Goal: Task Accomplishment & Management: Manage account settings

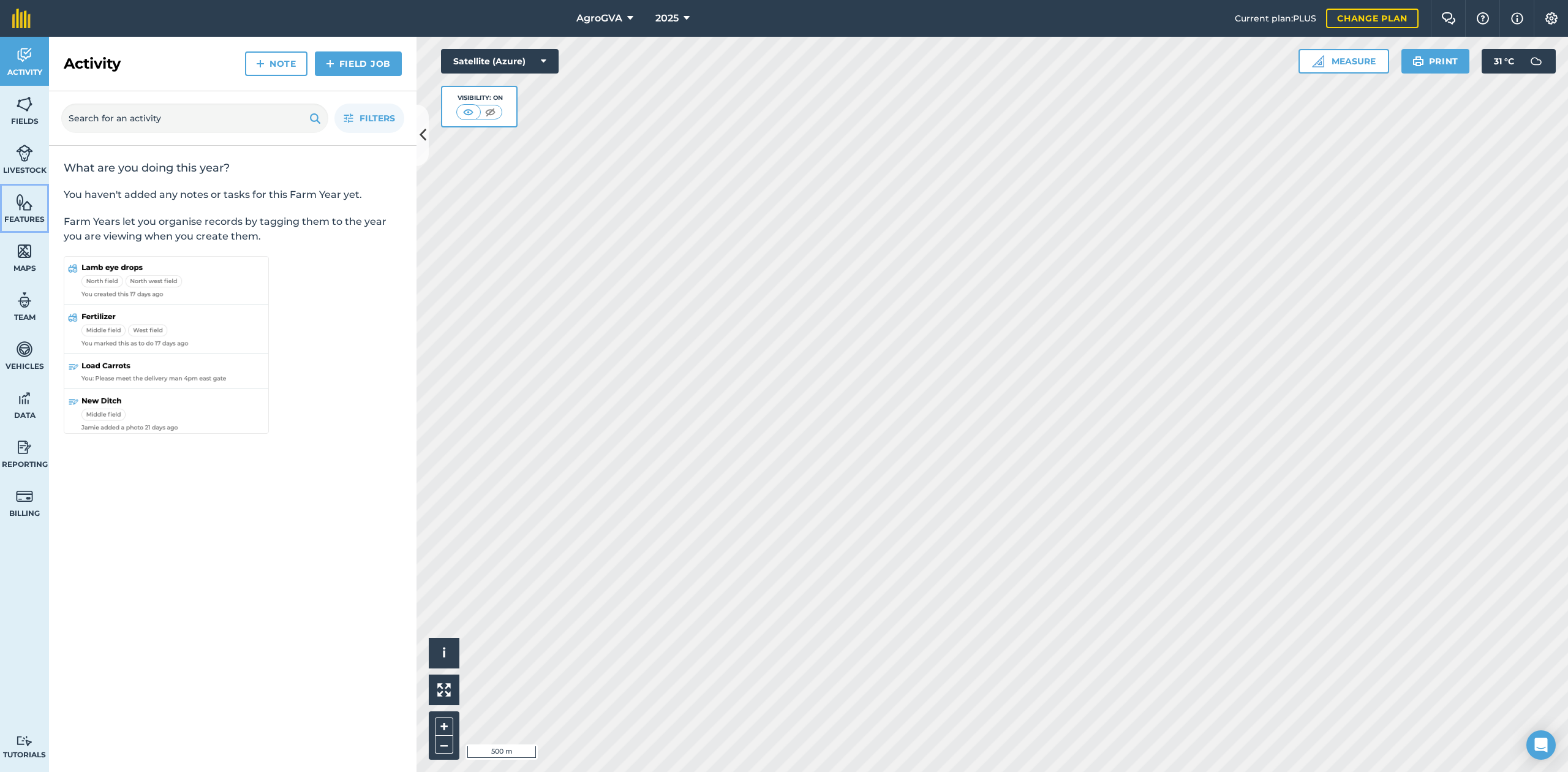
click at [25, 222] on span "Features" at bounding box center [24, 219] width 49 height 10
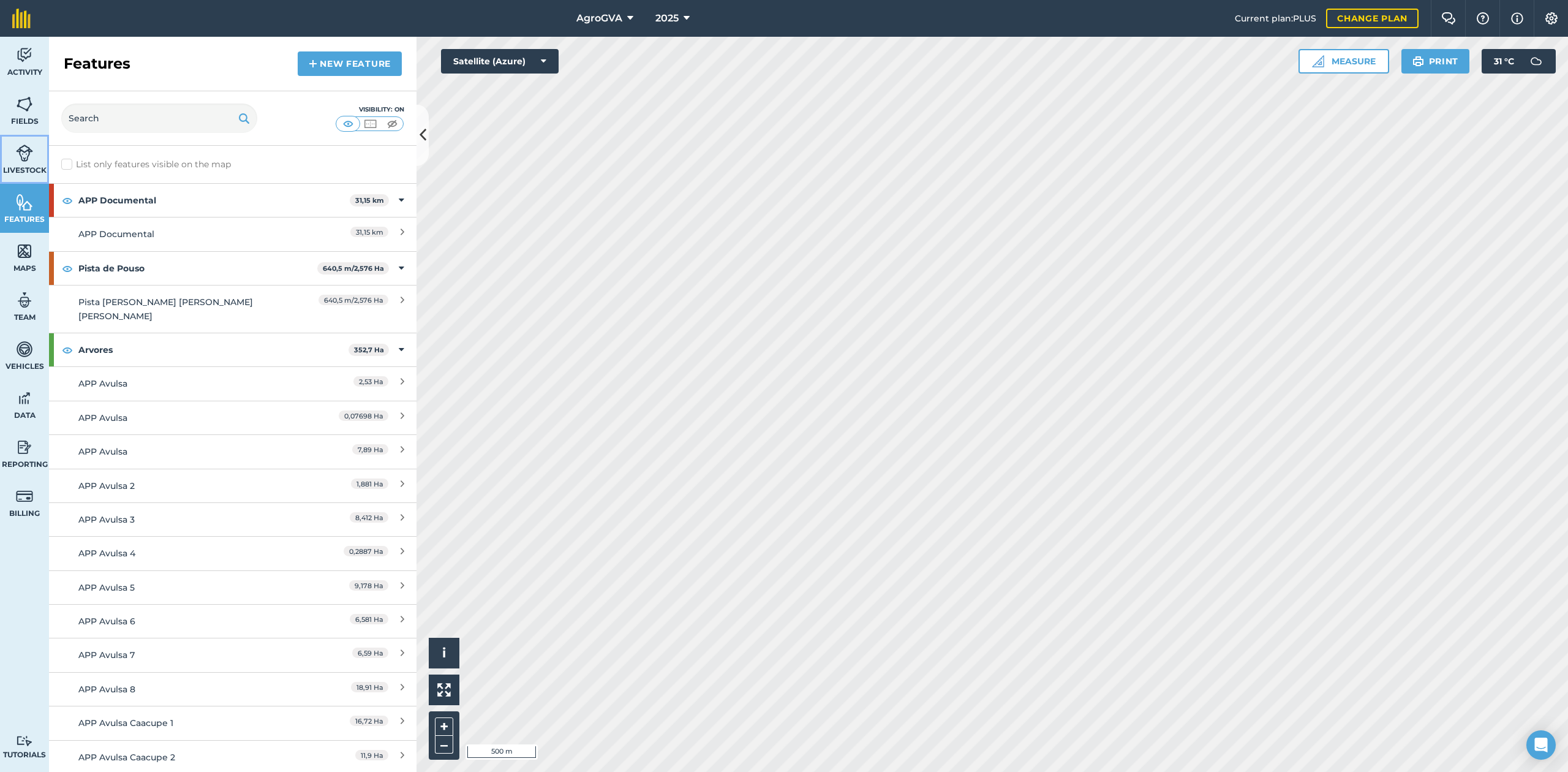
click at [28, 163] on link "Livestock" at bounding box center [24, 159] width 49 height 49
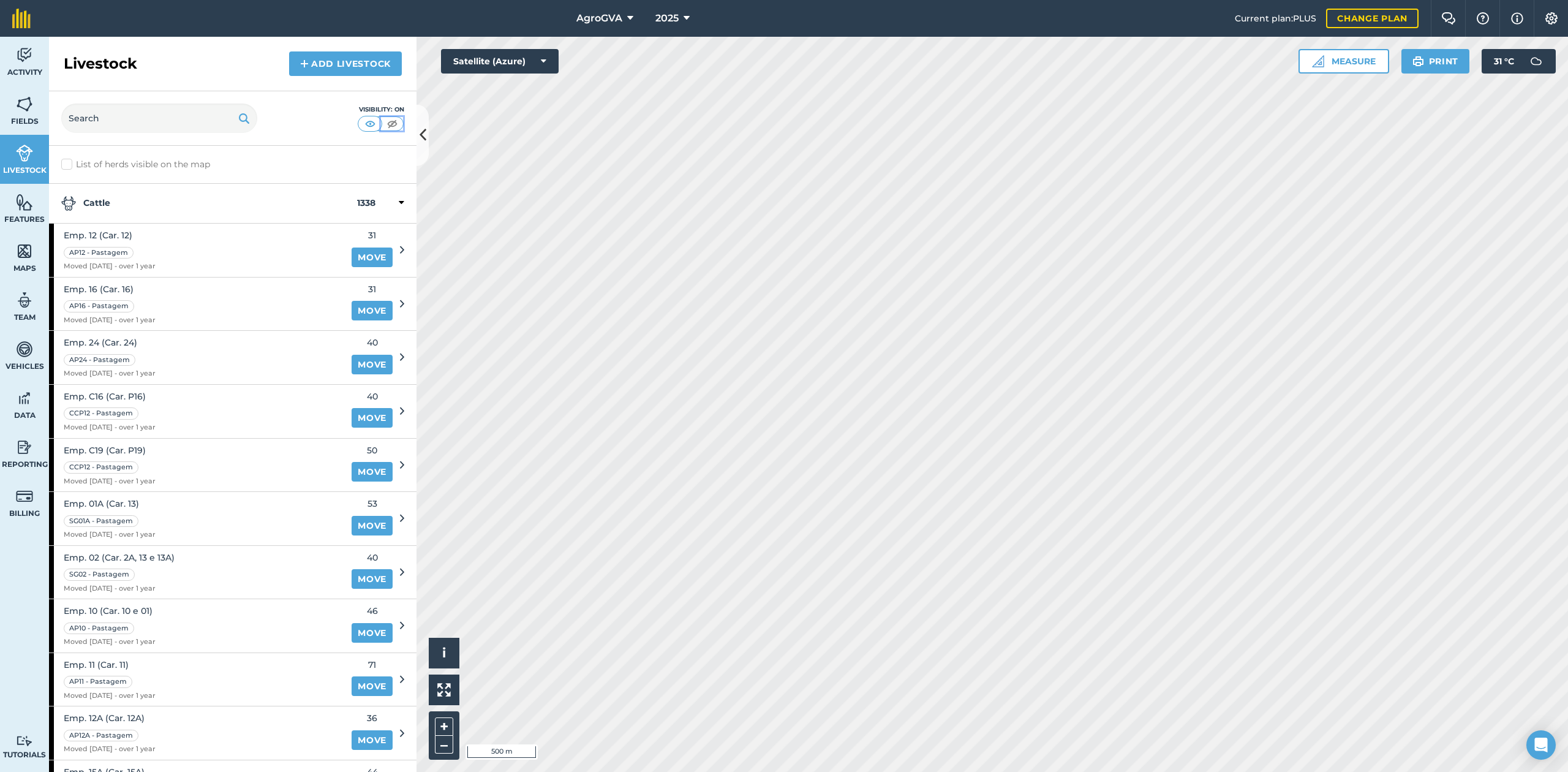
click at [403, 125] on button at bounding box center [392, 124] width 22 height 13
click at [25, 120] on span "Fields" at bounding box center [24, 121] width 49 height 10
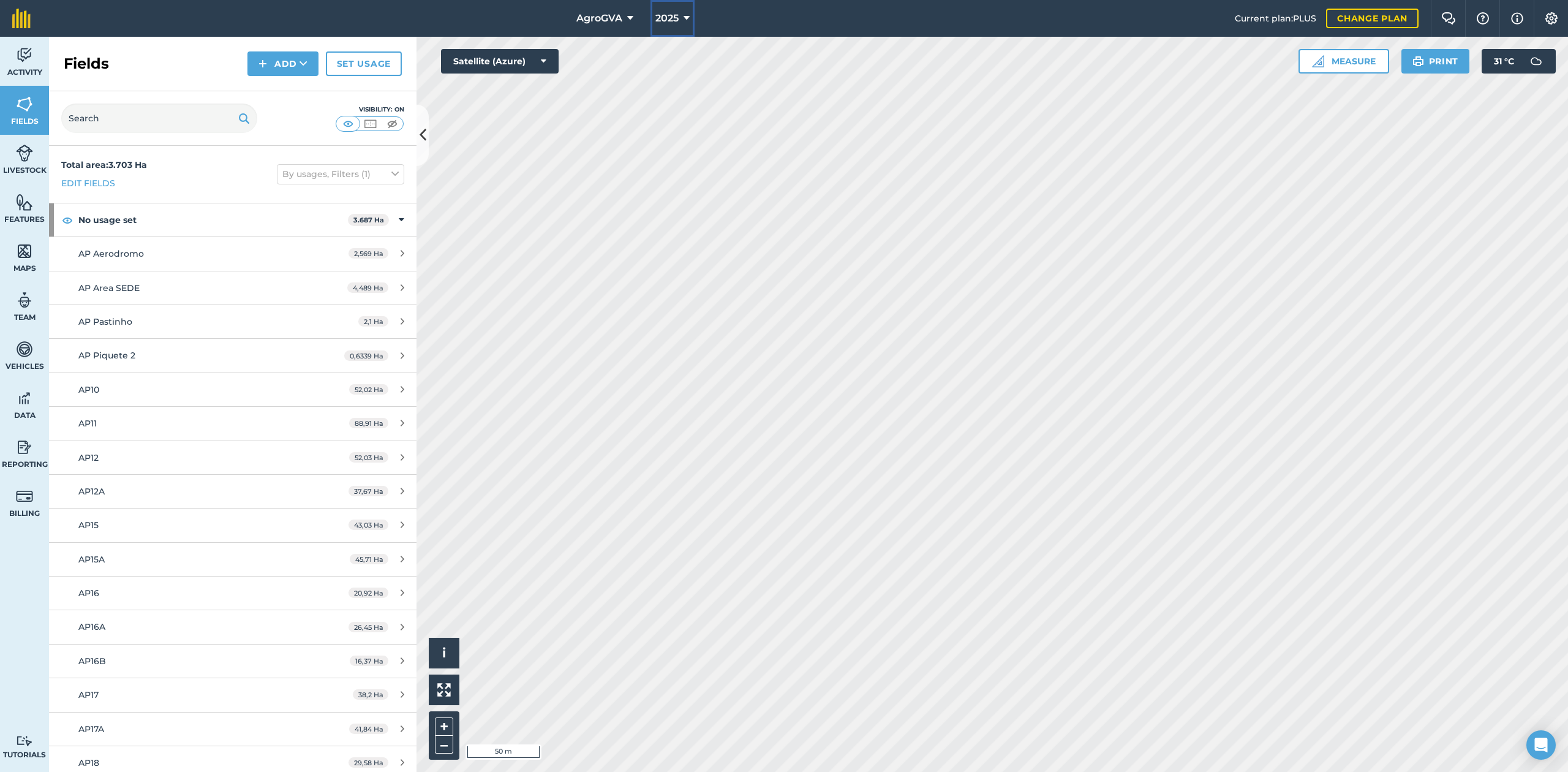
click at [671, 15] on span "2025" at bounding box center [667, 18] width 23 height 15
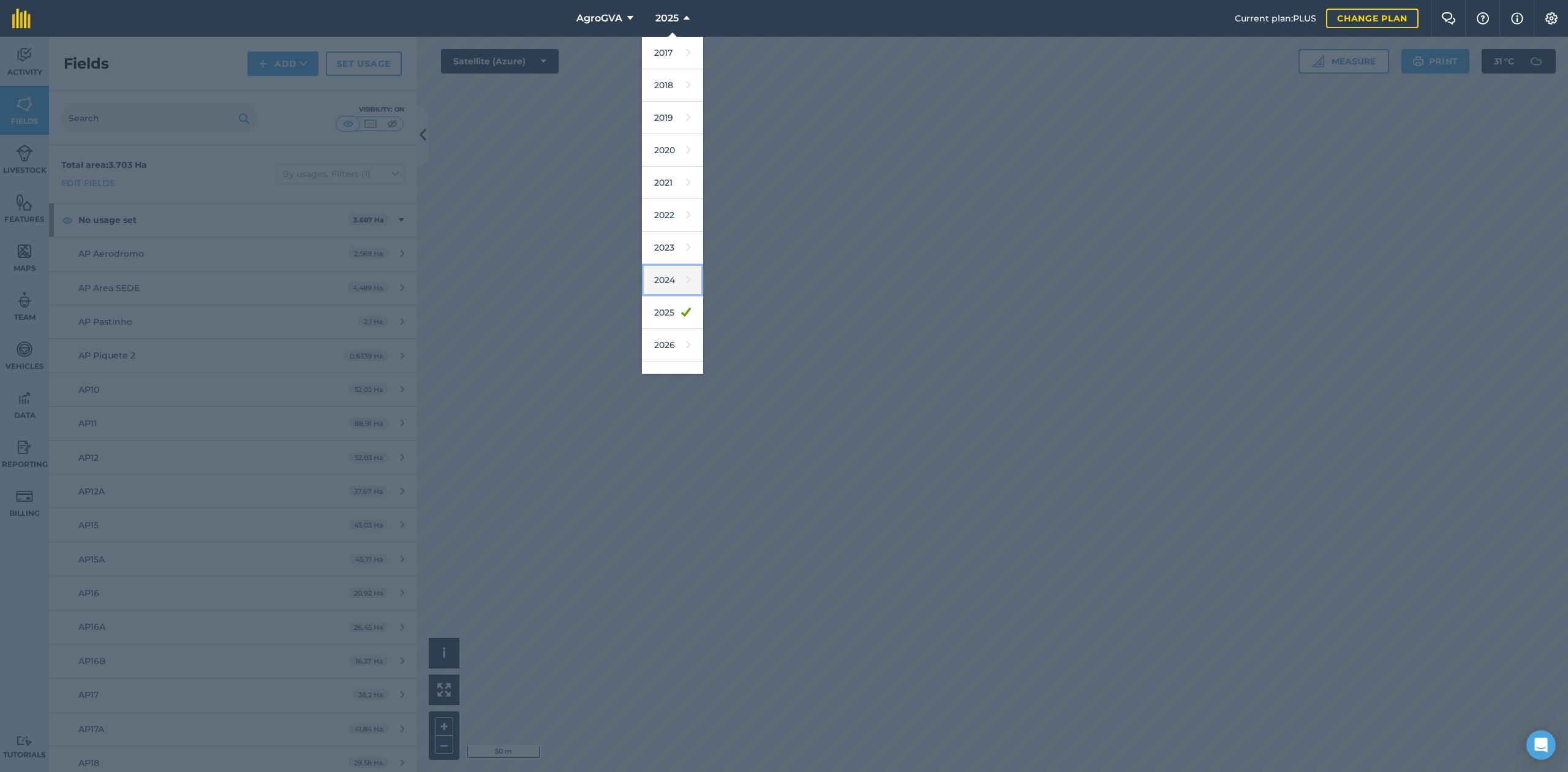
click at [672, 288] on link "2024" at bounding box center [673, 280] width 62 height 33
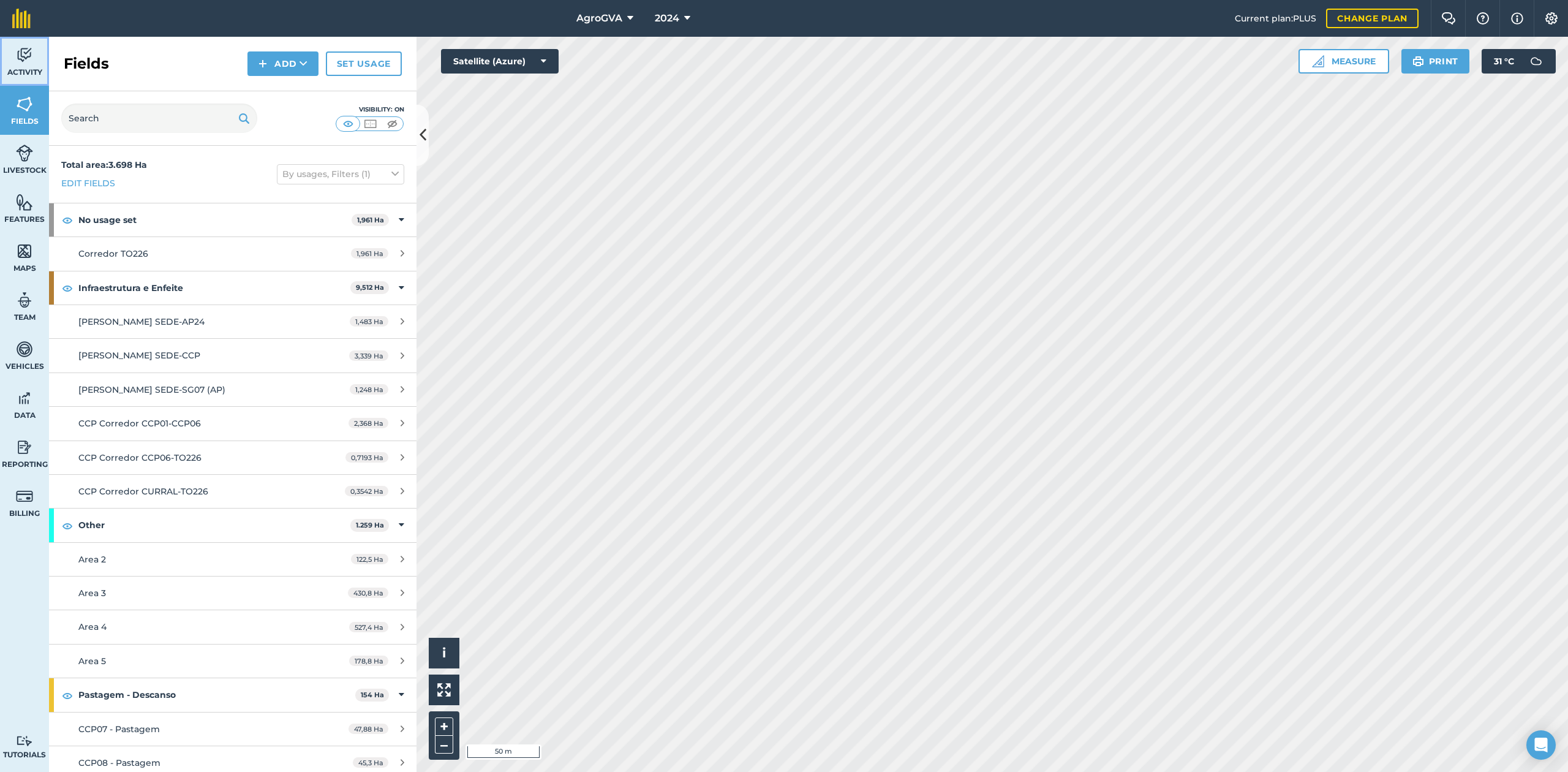
click at [23, 72] on span "Activity" at bounding box center [24, 72] width 49 height 10
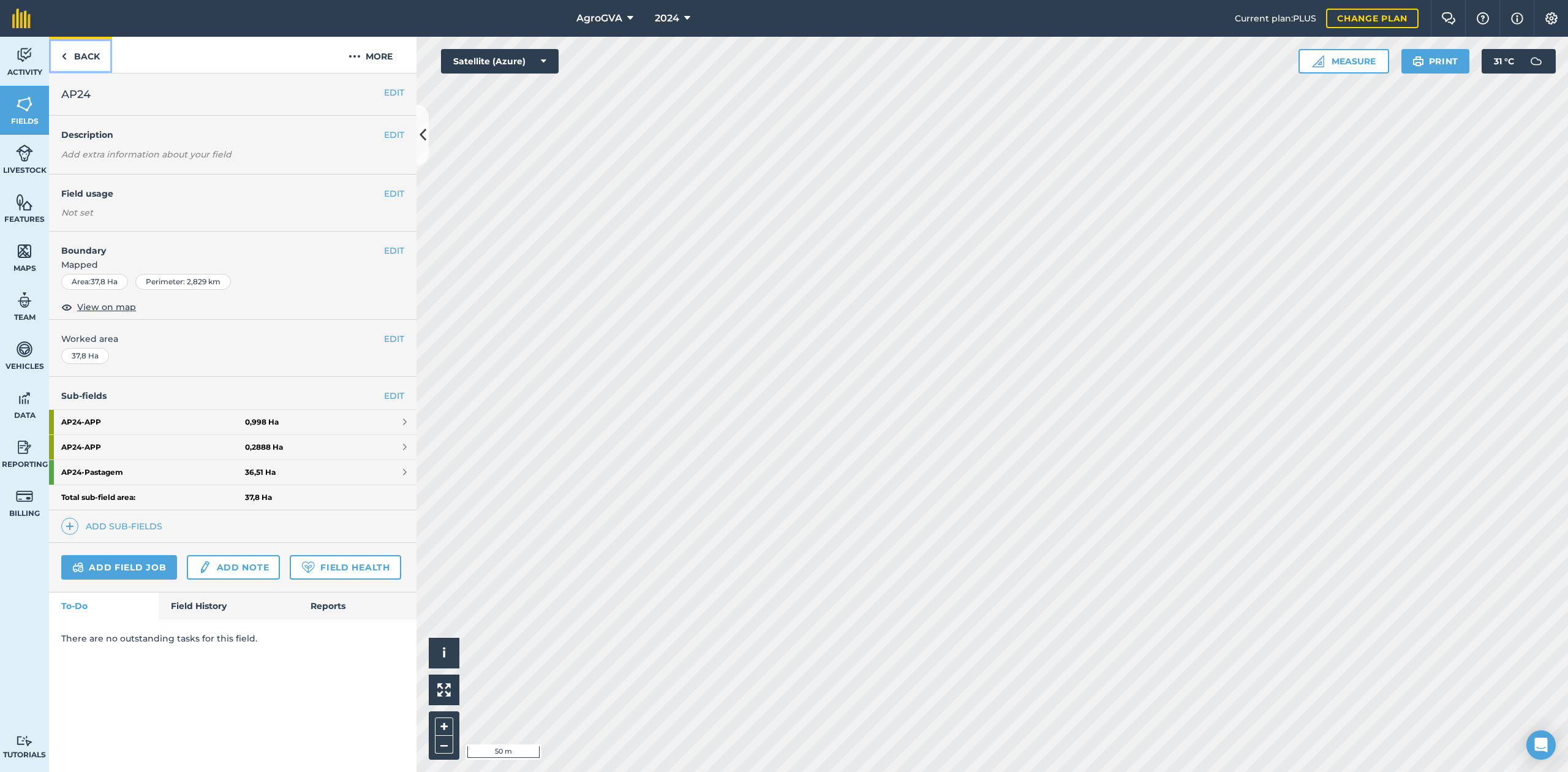
click at [86, 53] on link "Back" at bounding box center [80, 55] width 63 height 36
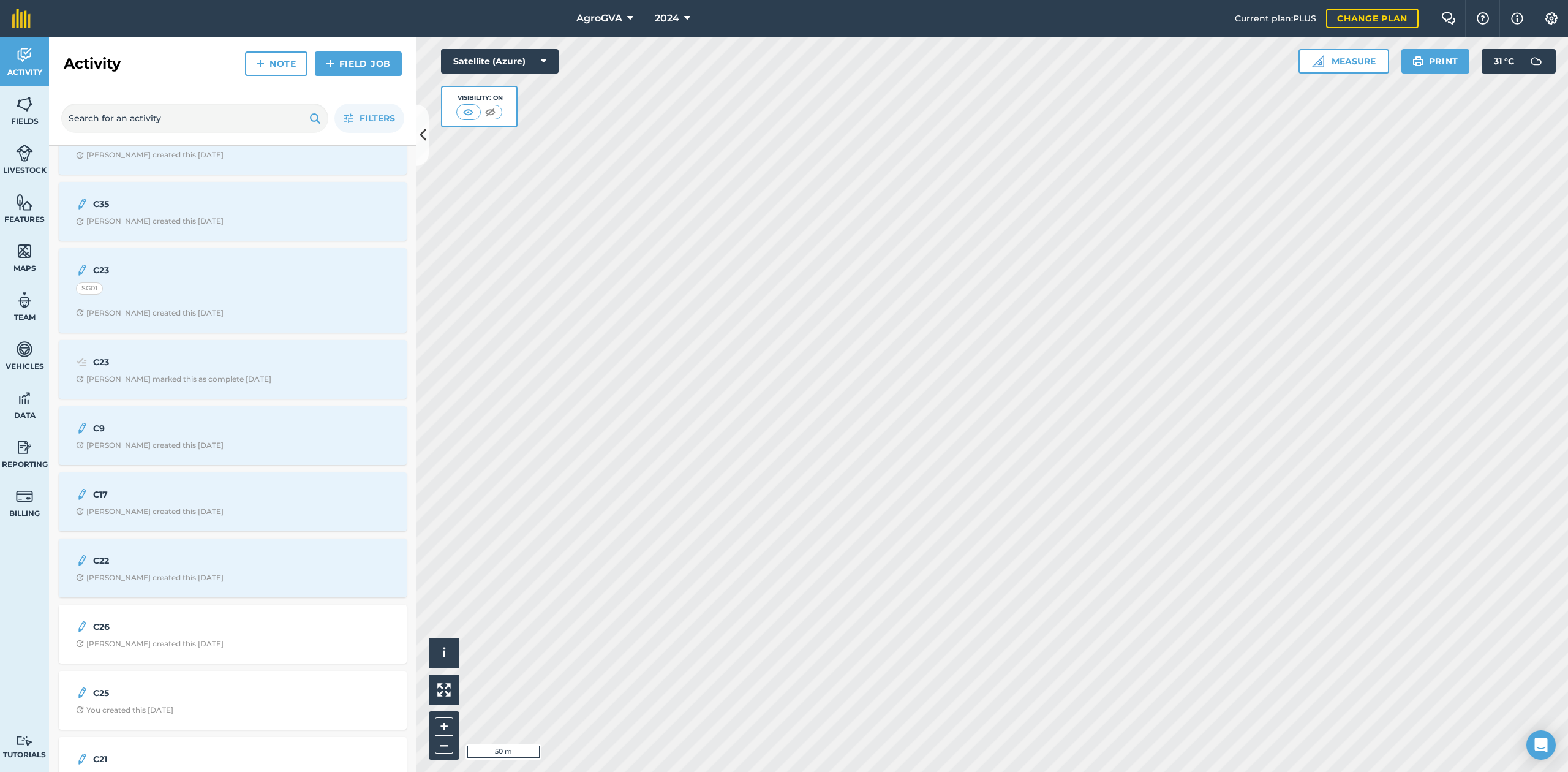
scroll to position [2860, 0]
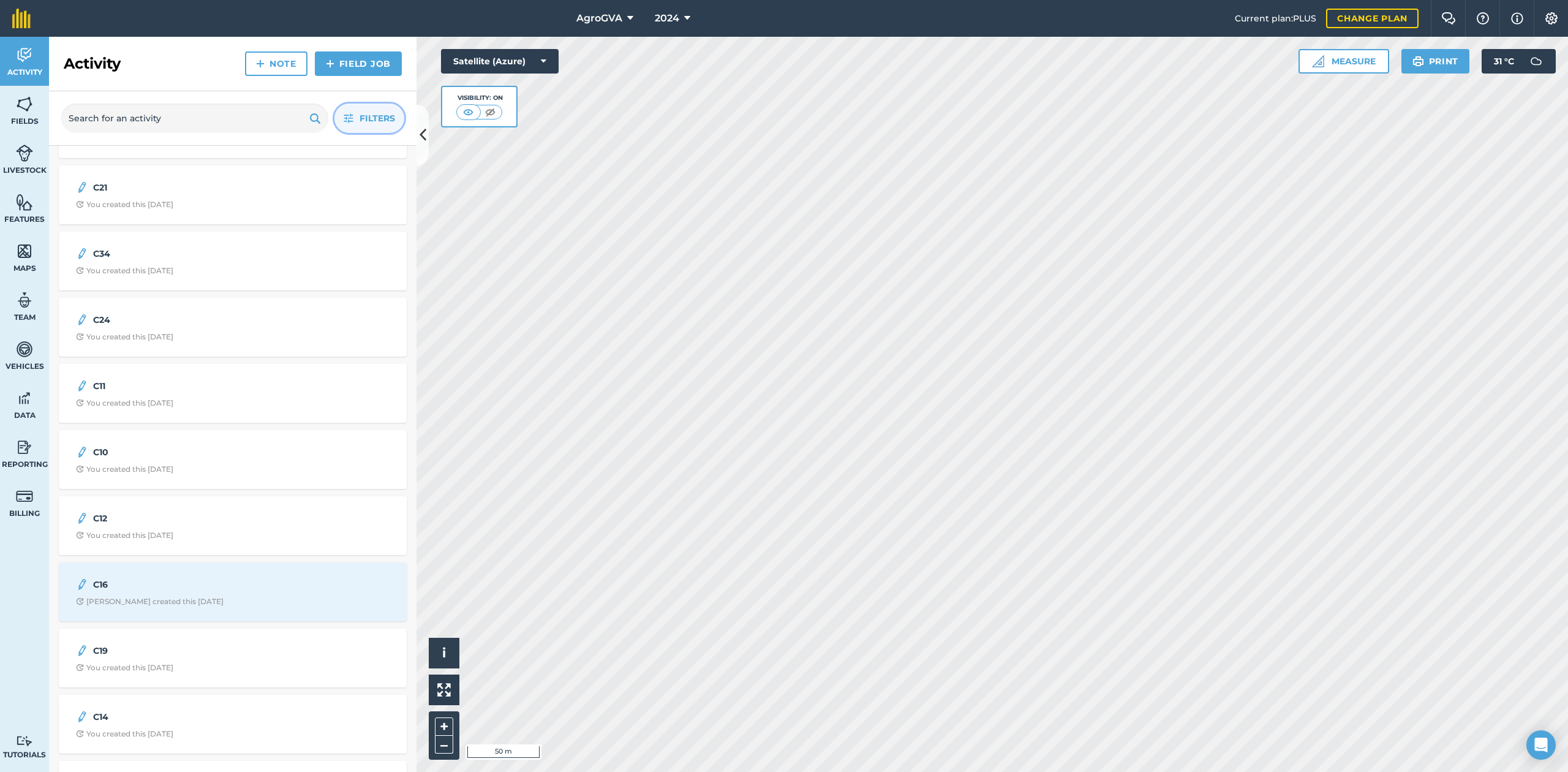
click at [355, 114] on button "Filters" at bounding box center [369, 118] width 70 height 29
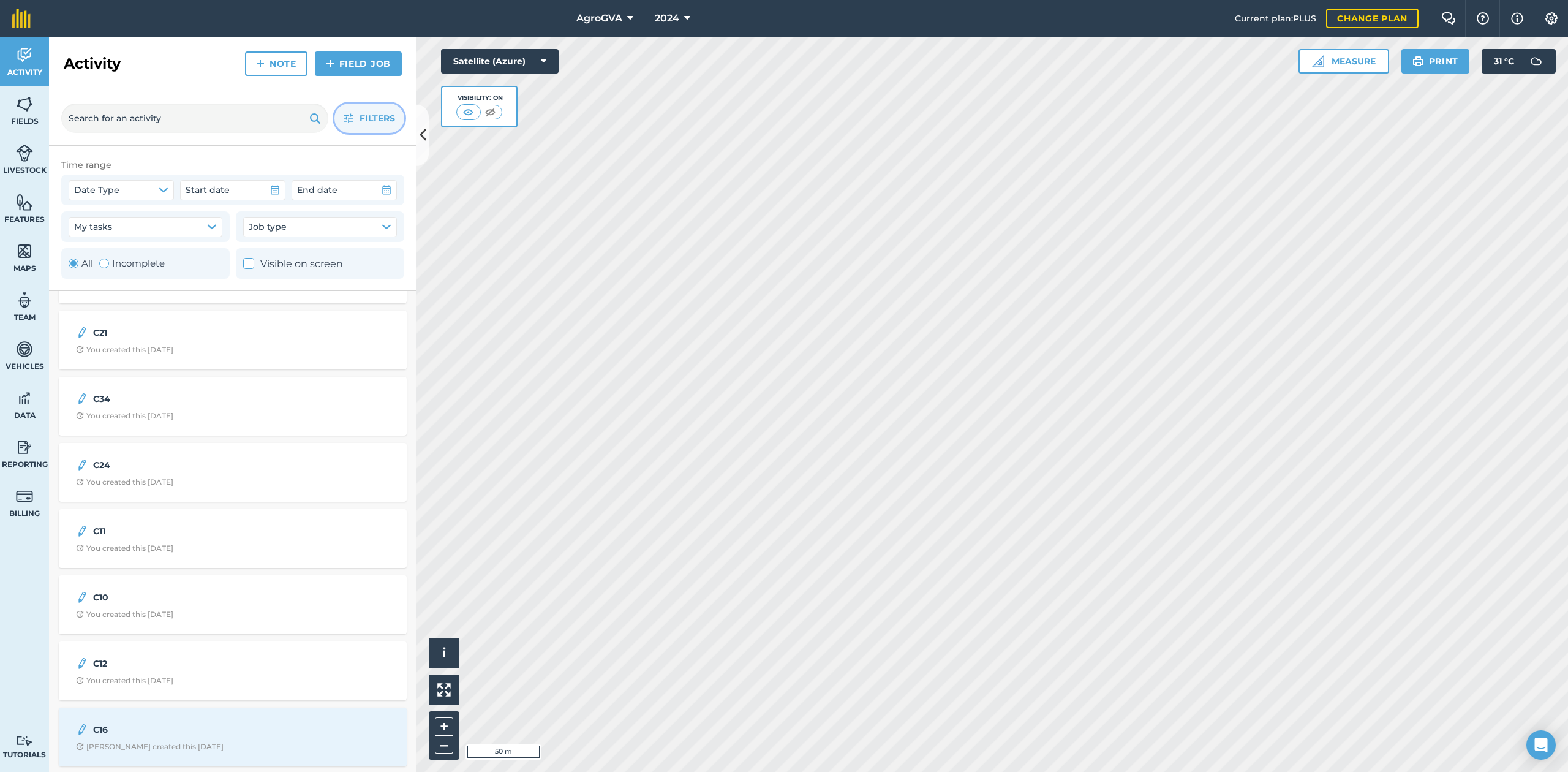
click at [278, 268] on label "Visible on screen" at bounding box center [293, 264] width 100 height 16
checkbox input "true"
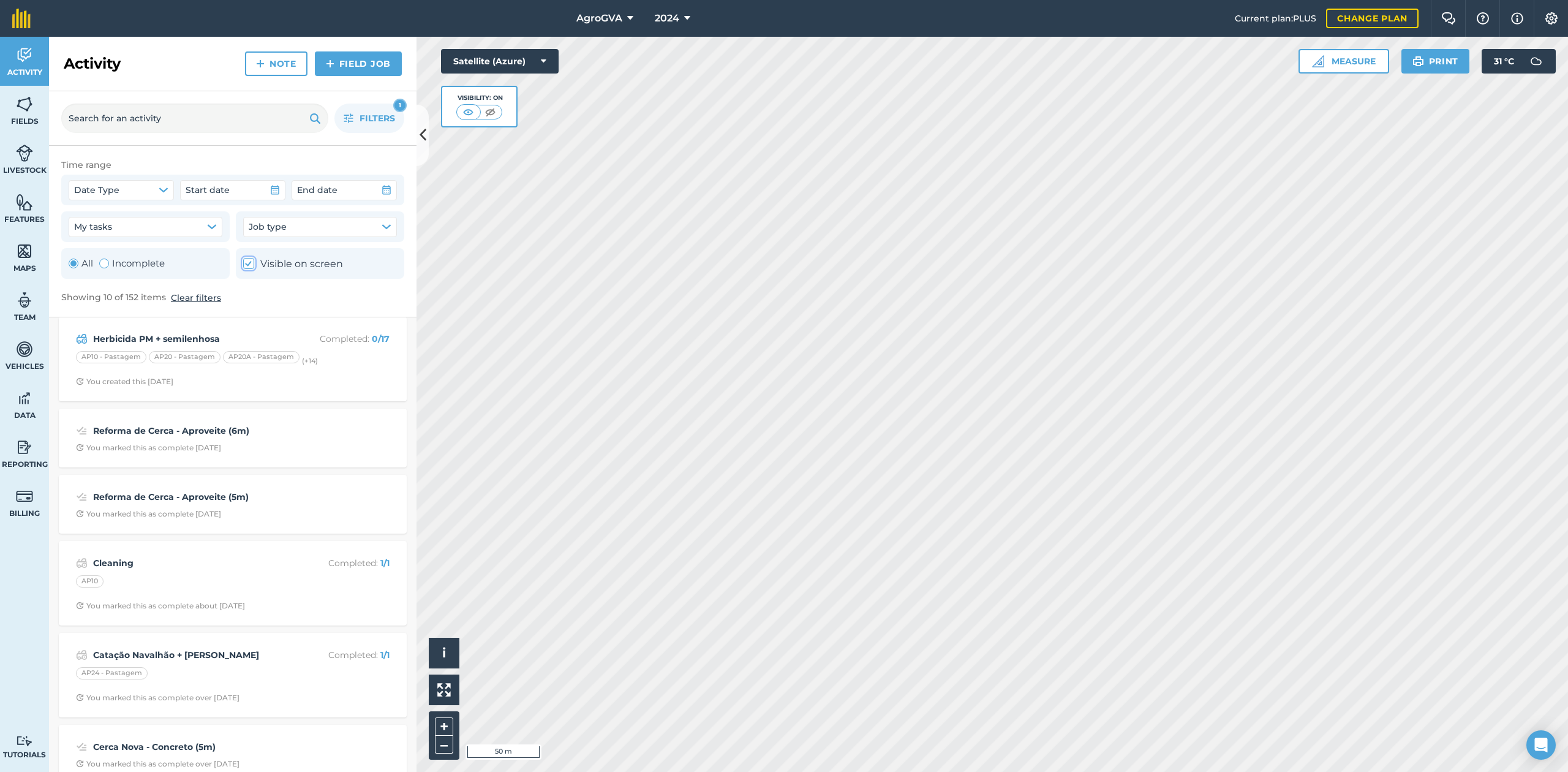
scroll to position [0, 0]
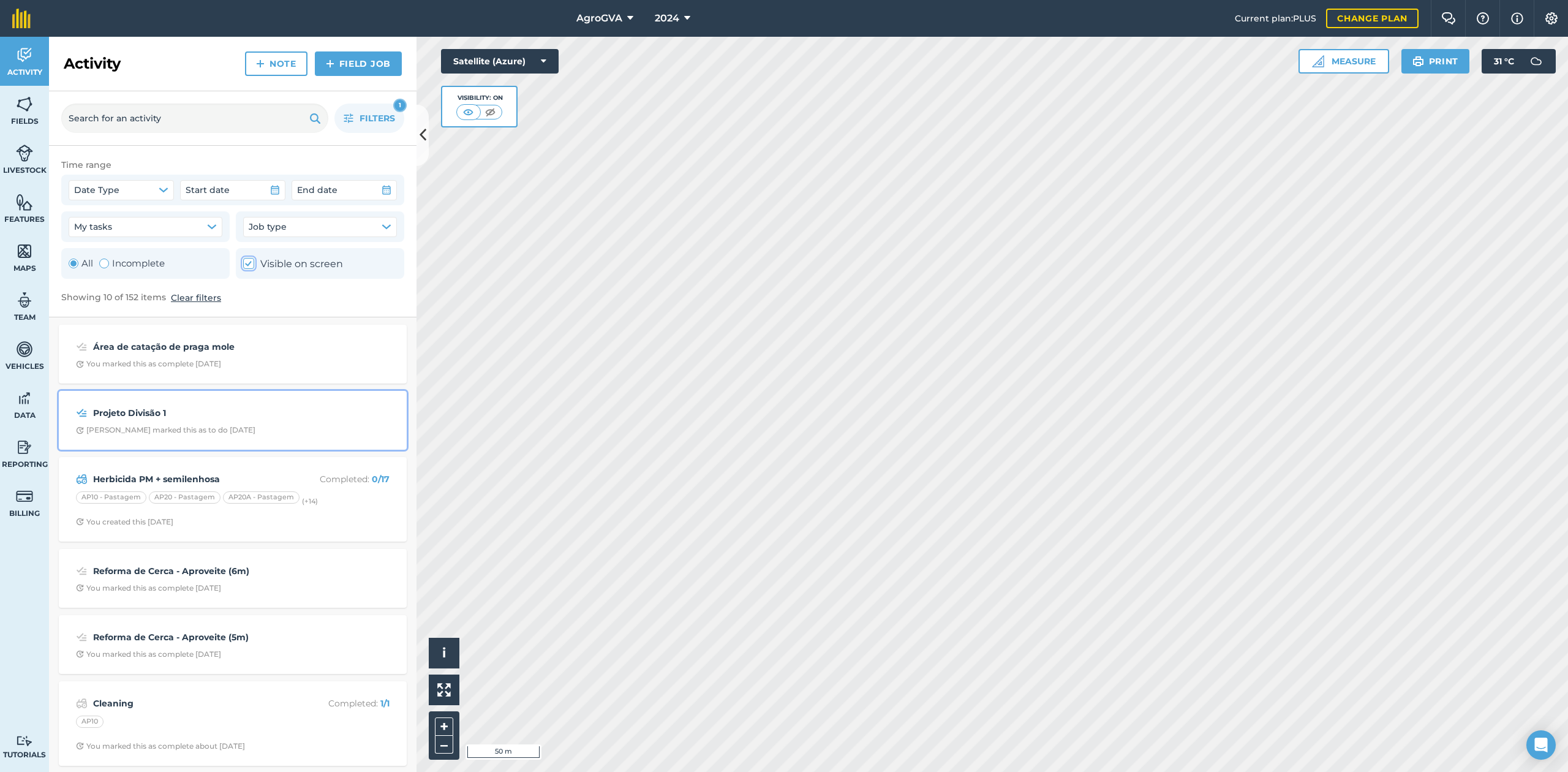
click at [143, 432] on div "[PERSON_NAME] marked this as to do [DATE]" at bounding box center [166, 430] width 179 height 10
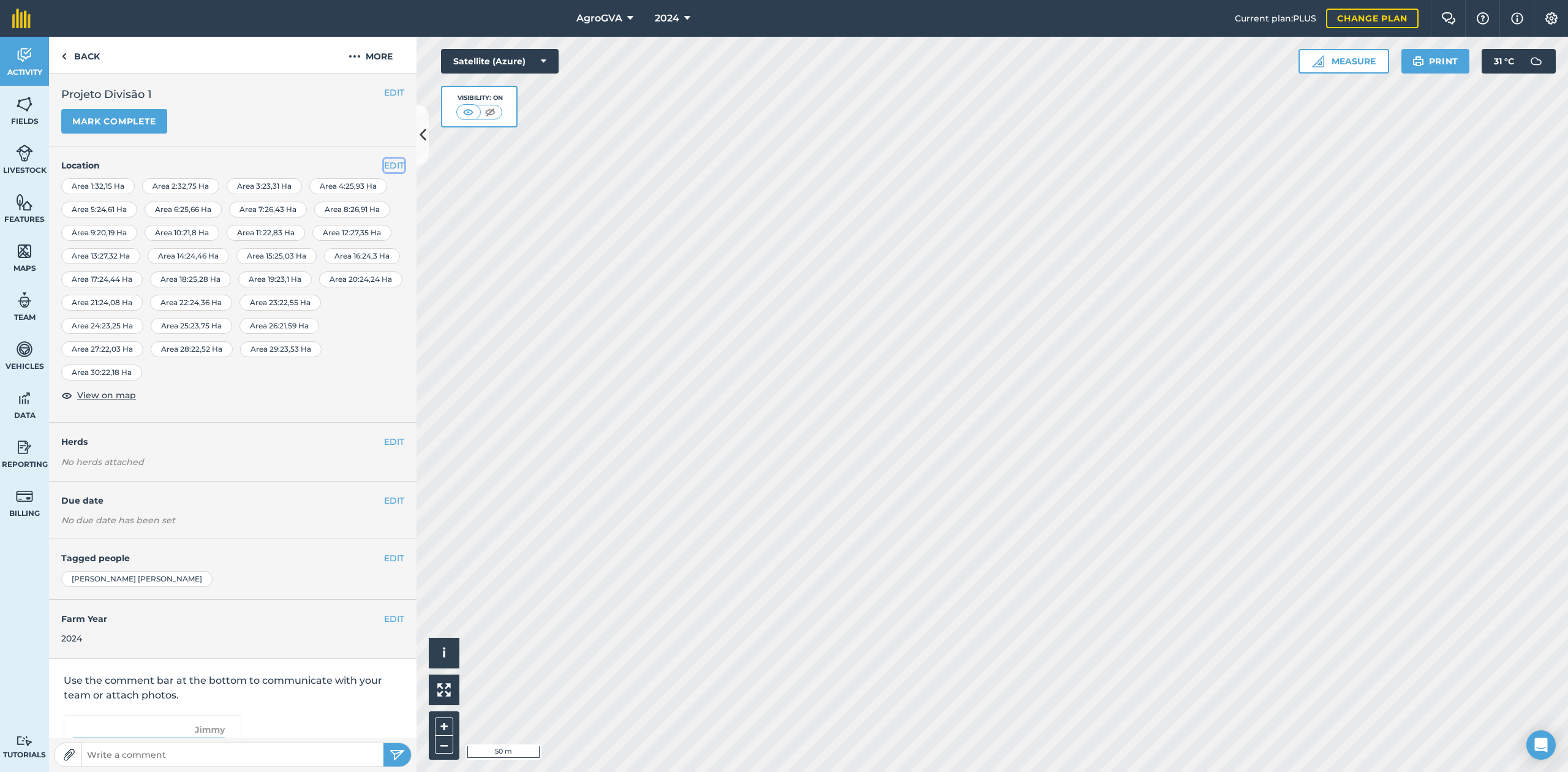
click at [384, 163] on button "EDIT" at bounding box center [394, 165] width 20 height 13
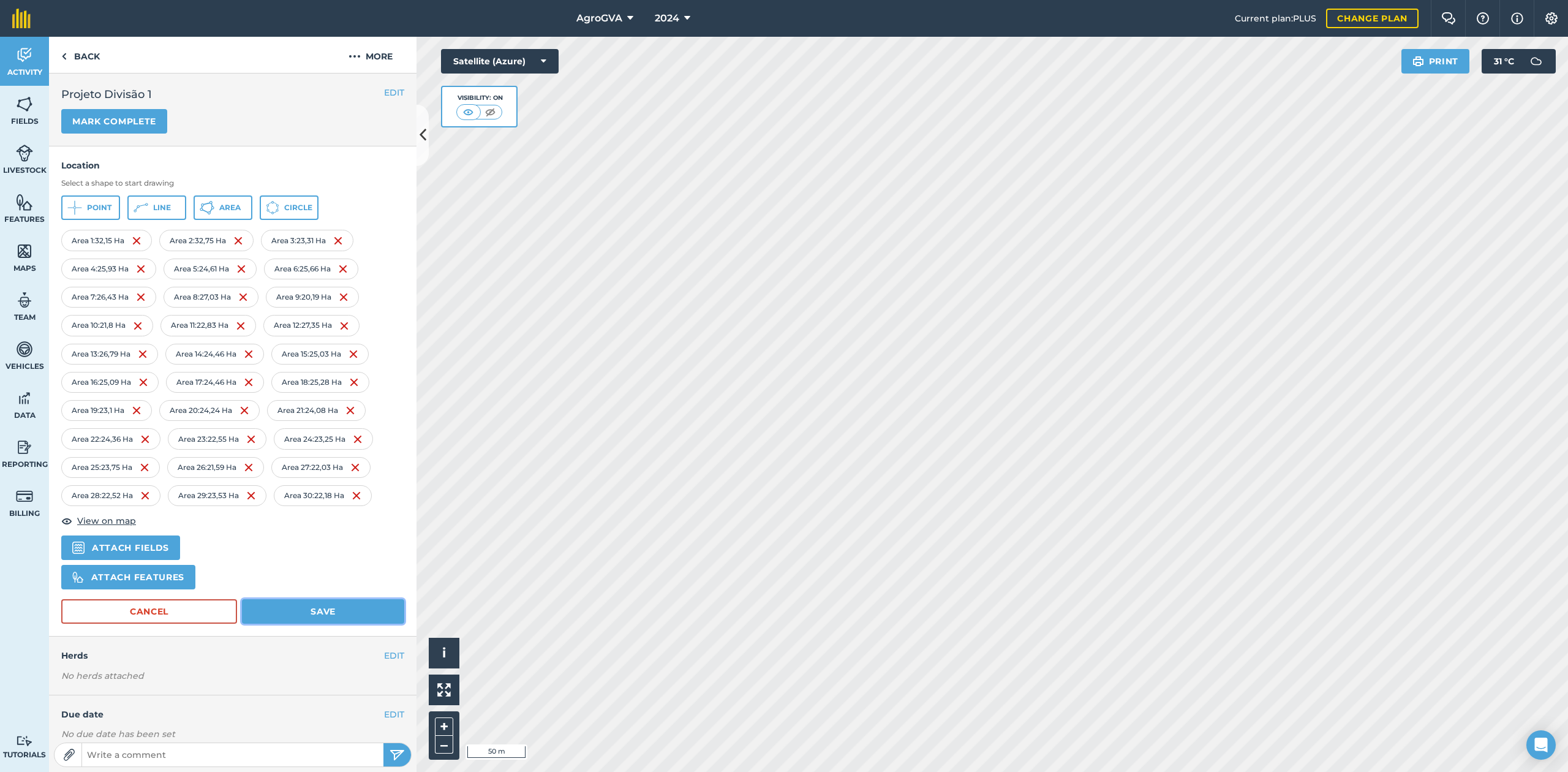
click at [315, 621] on button "Save" at bounding box center [323, 611] width 162 height 25
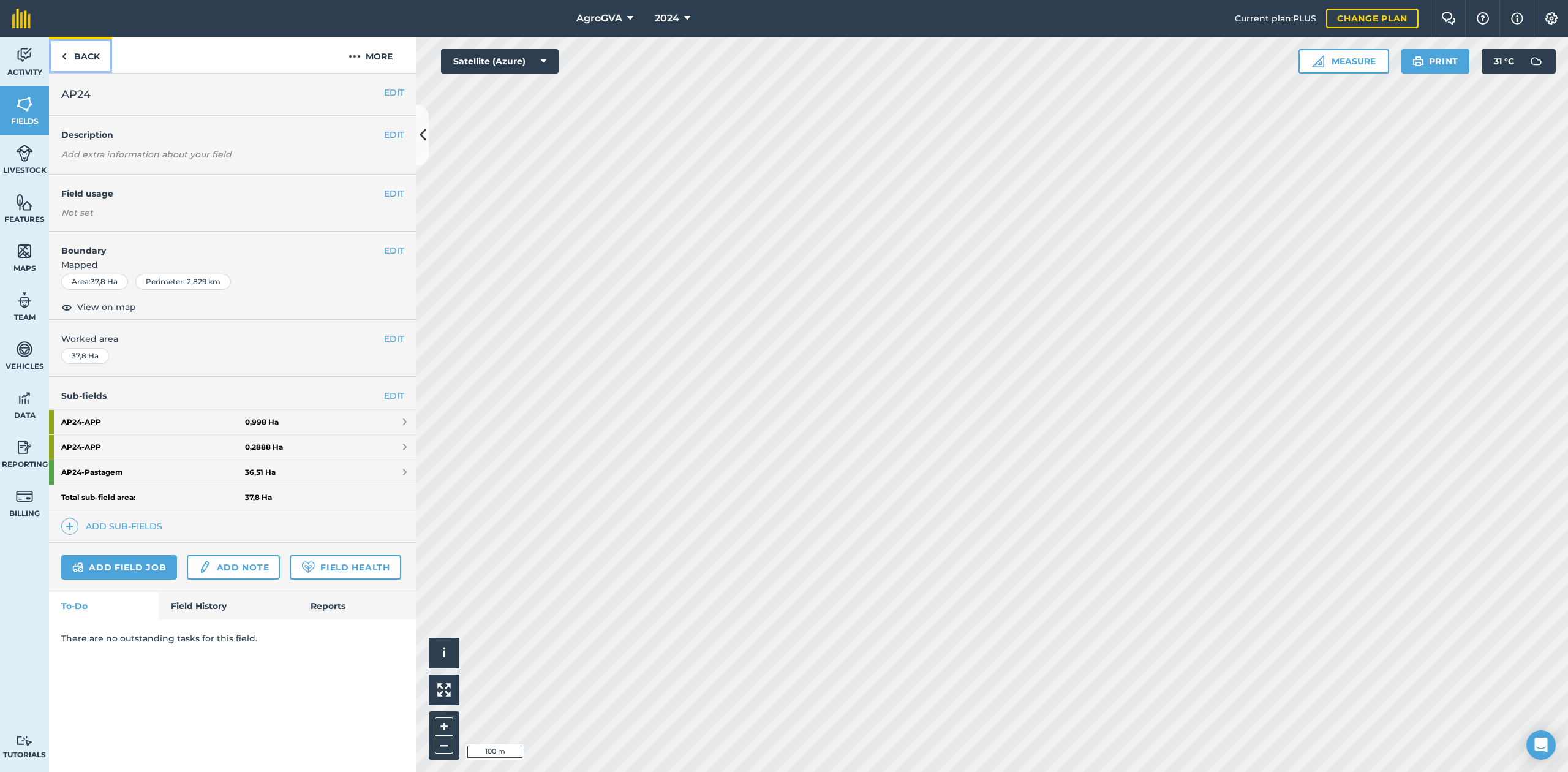
click at [79, 55] on link "Back" at bounding box center [80, 55] width 63 height 36
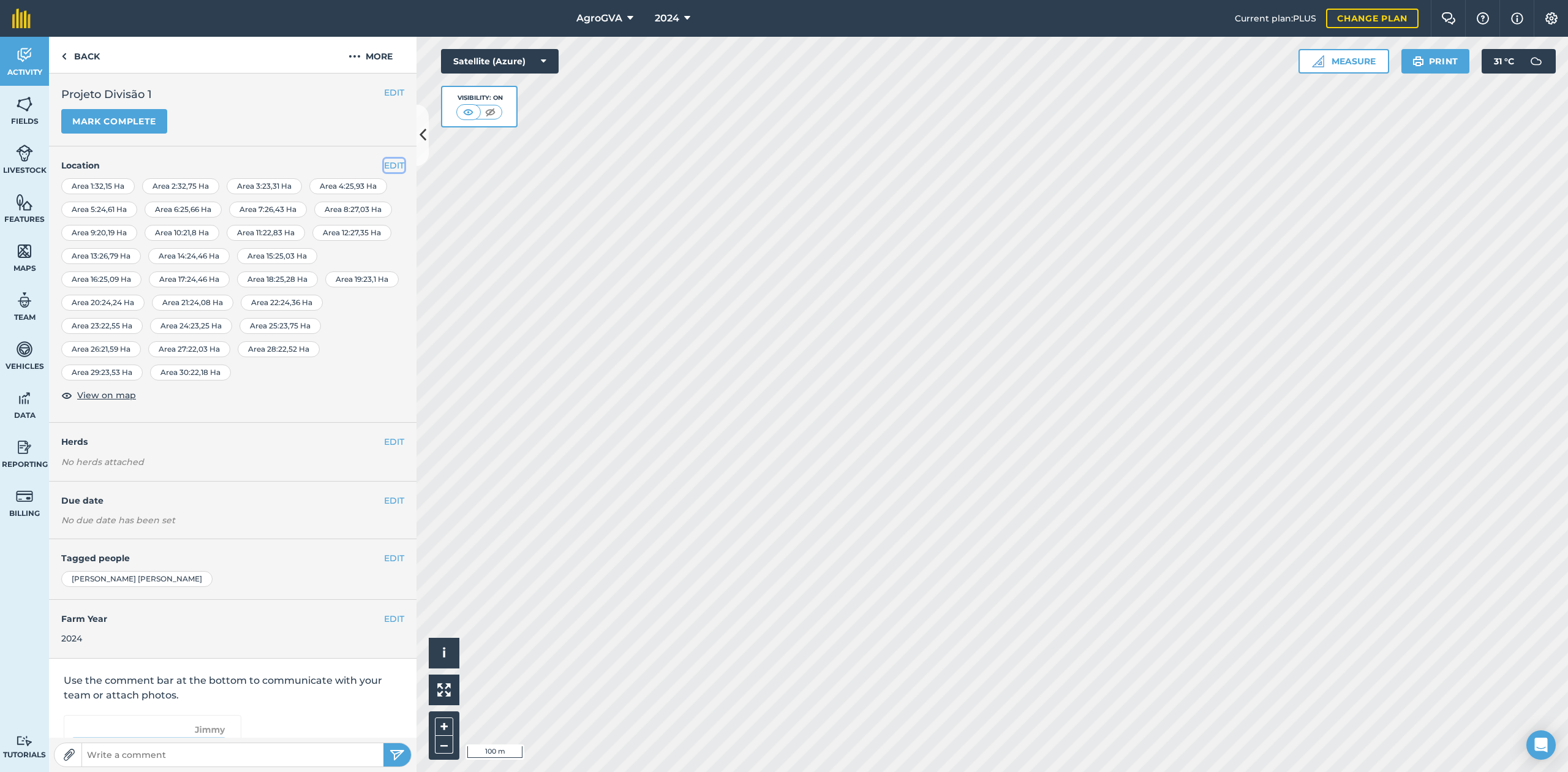
click at [388, 167] on button "EDIT" at bounding box center [394, 165] width 20 height 13
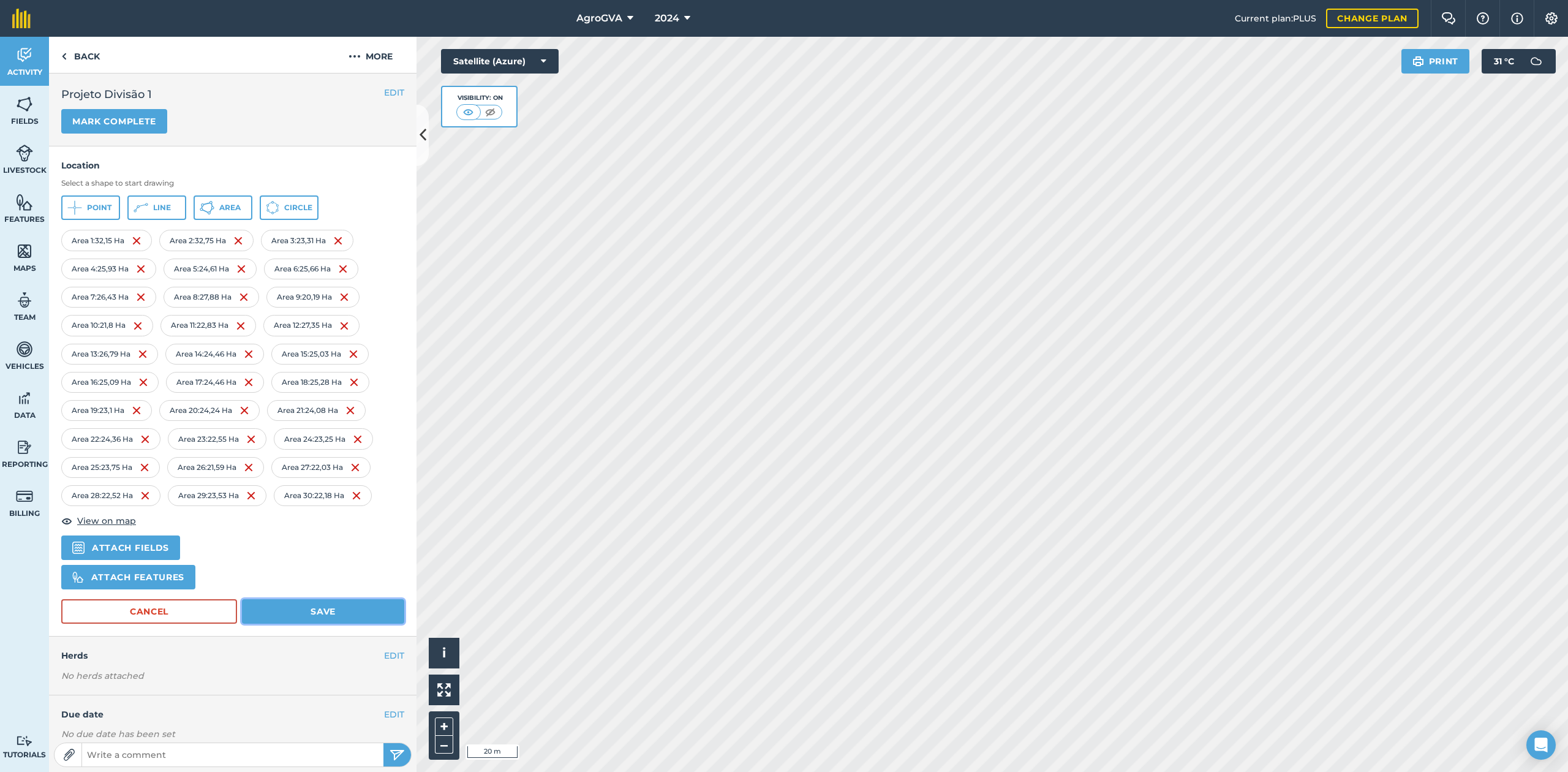
click at [307, 609] on button "Save" at bounding box center [323, 611] width 162 height 25
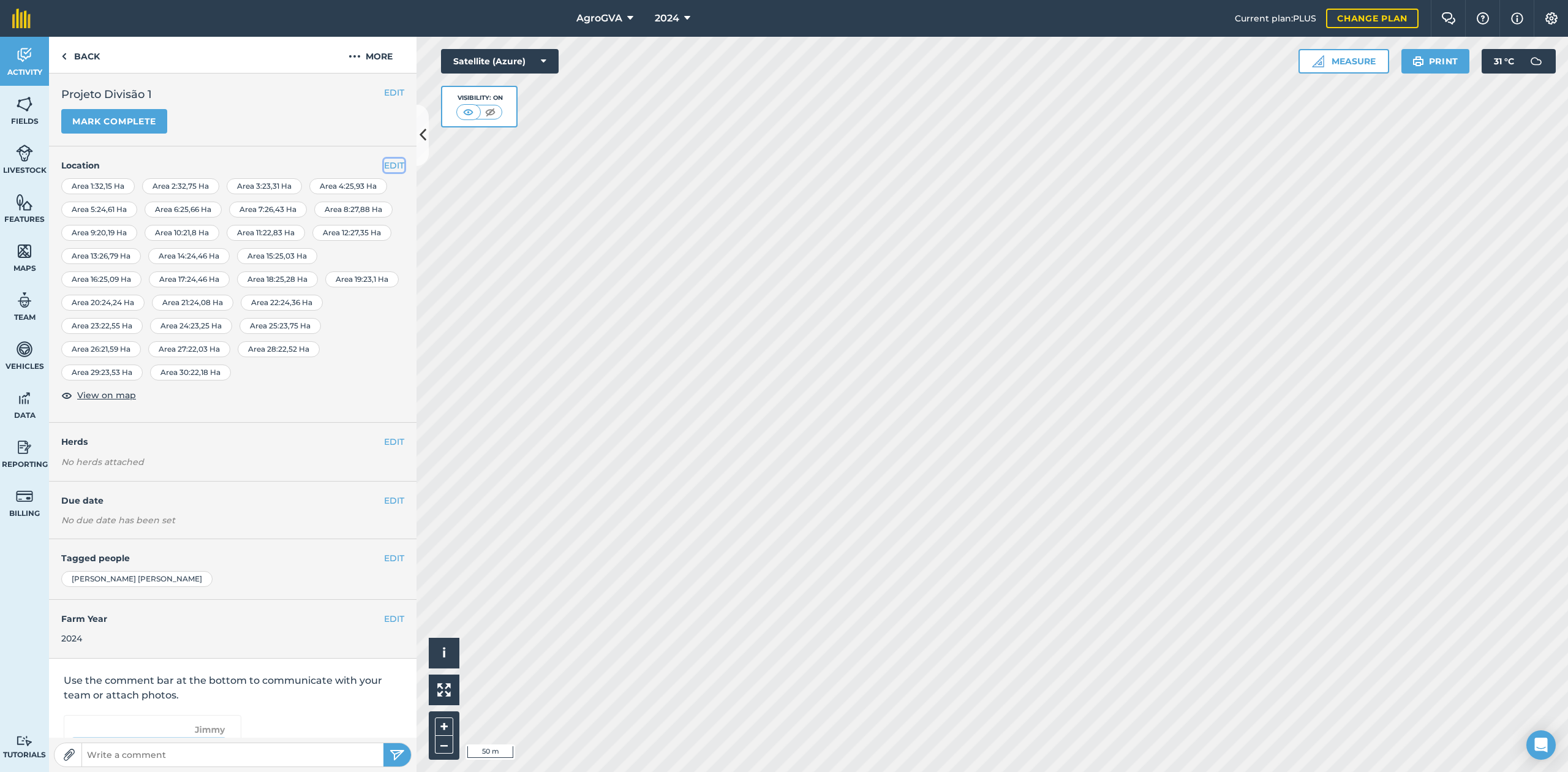
click at [384, 168] on button "EDIT" at bounding box center [394, 165] width 20 height 13
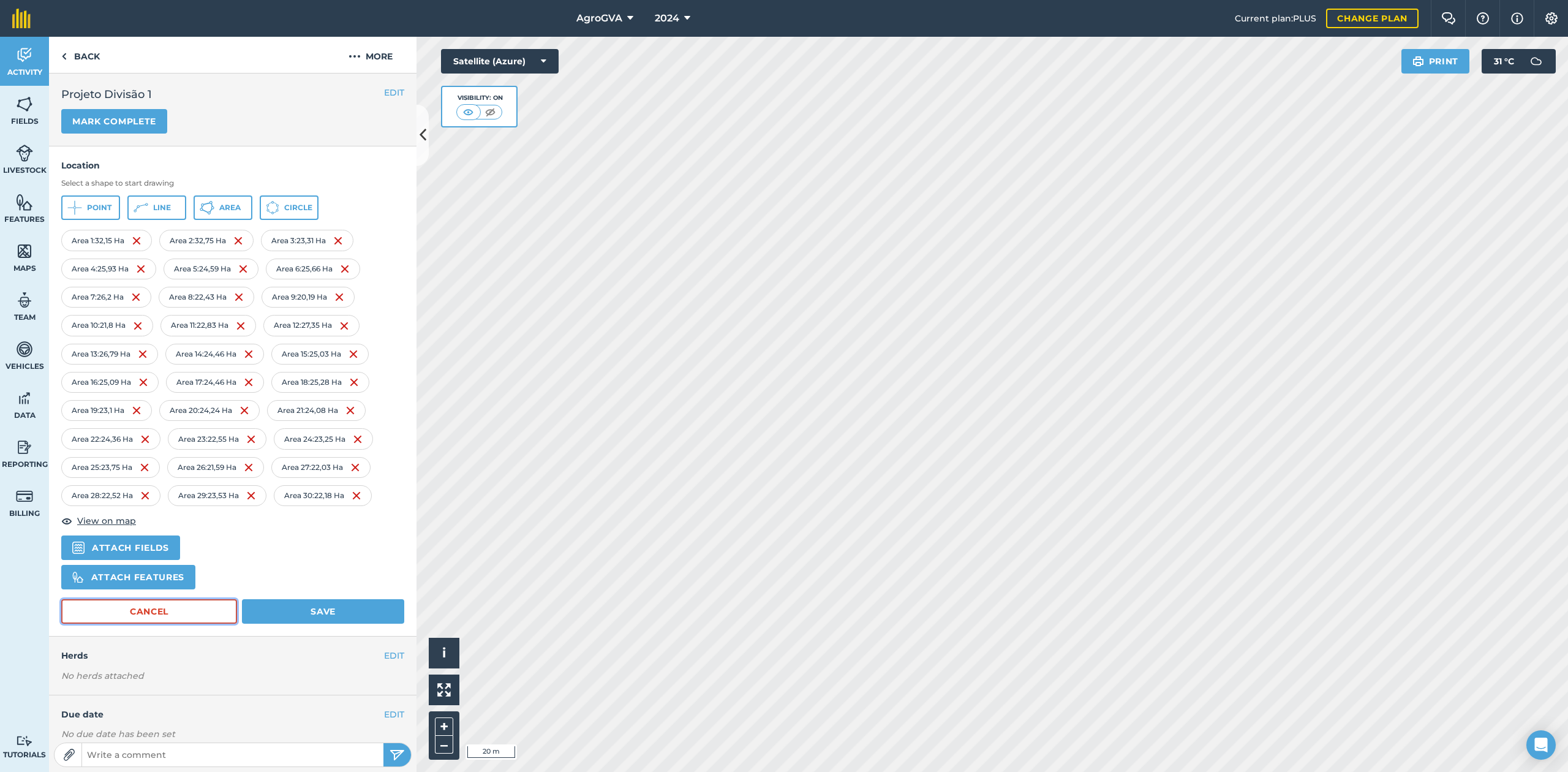
click at [154, 616] on button "Cancel" at bounding box center [149, 611] width 176 height 25
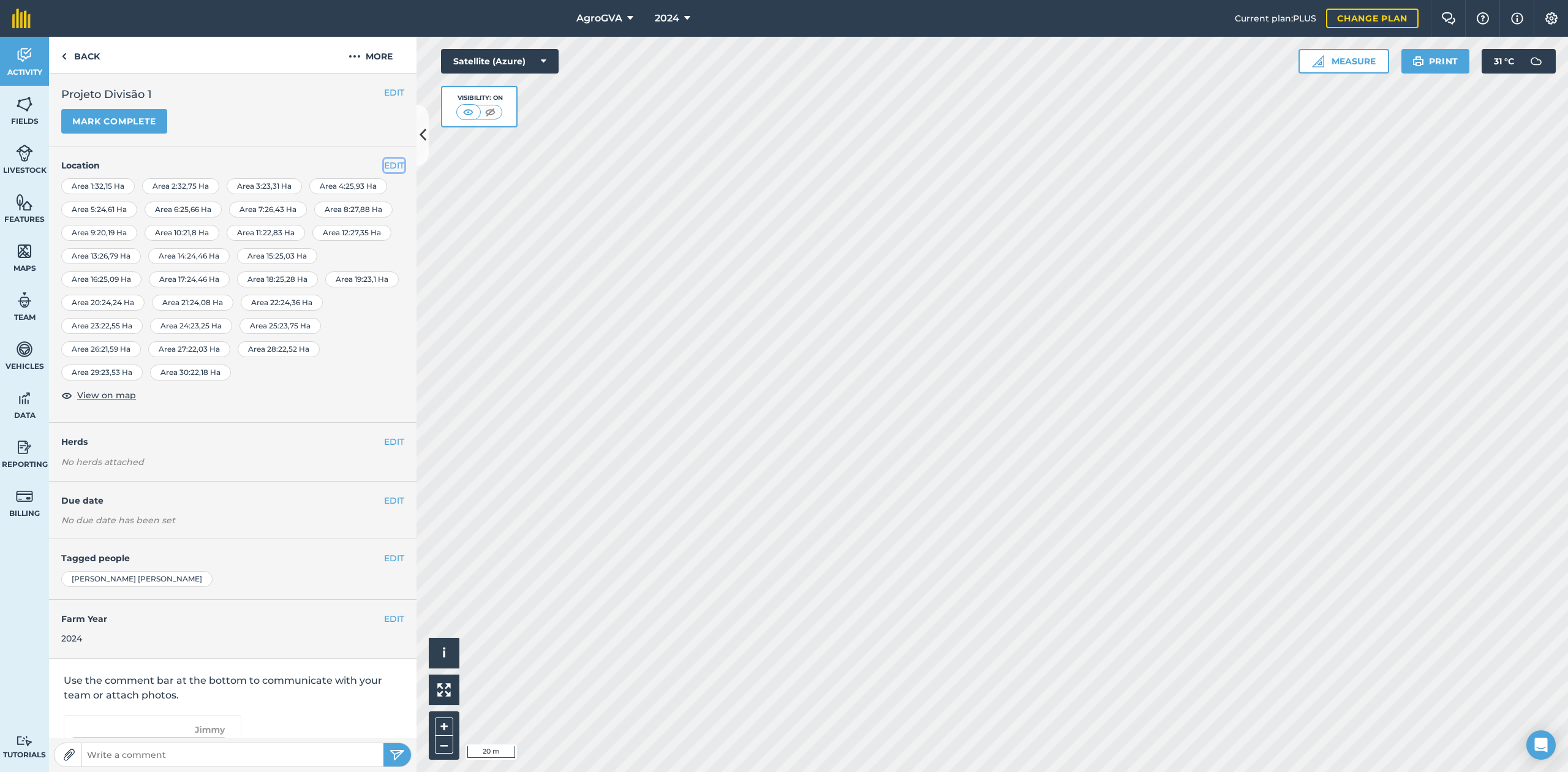
click at [384, 160] on button "EDIT" at bounding box center [394, 165] width 20 height 13
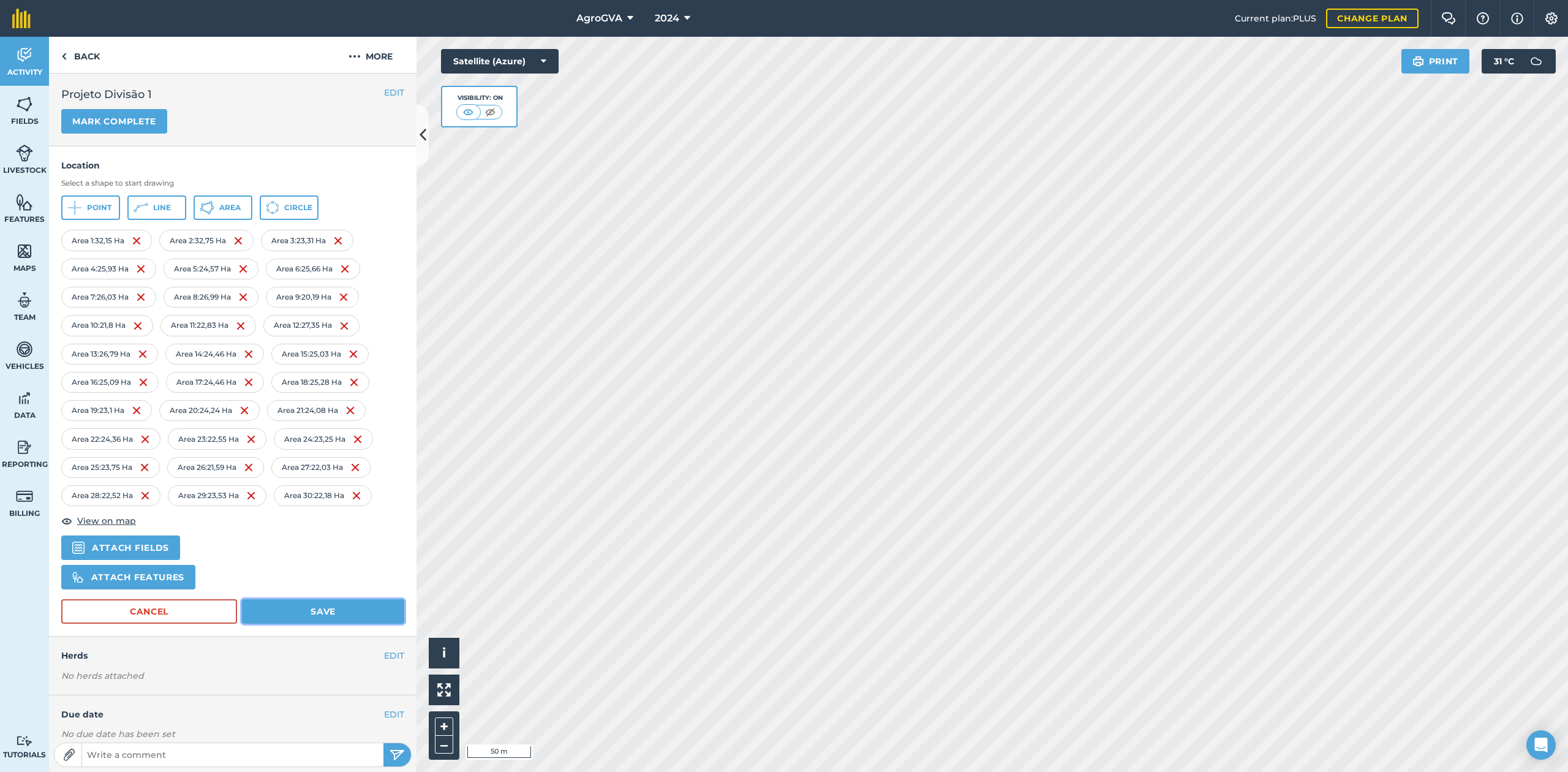
click at [334, 614] on button "Save" at bounding box center [323, 611] width 162 height 25
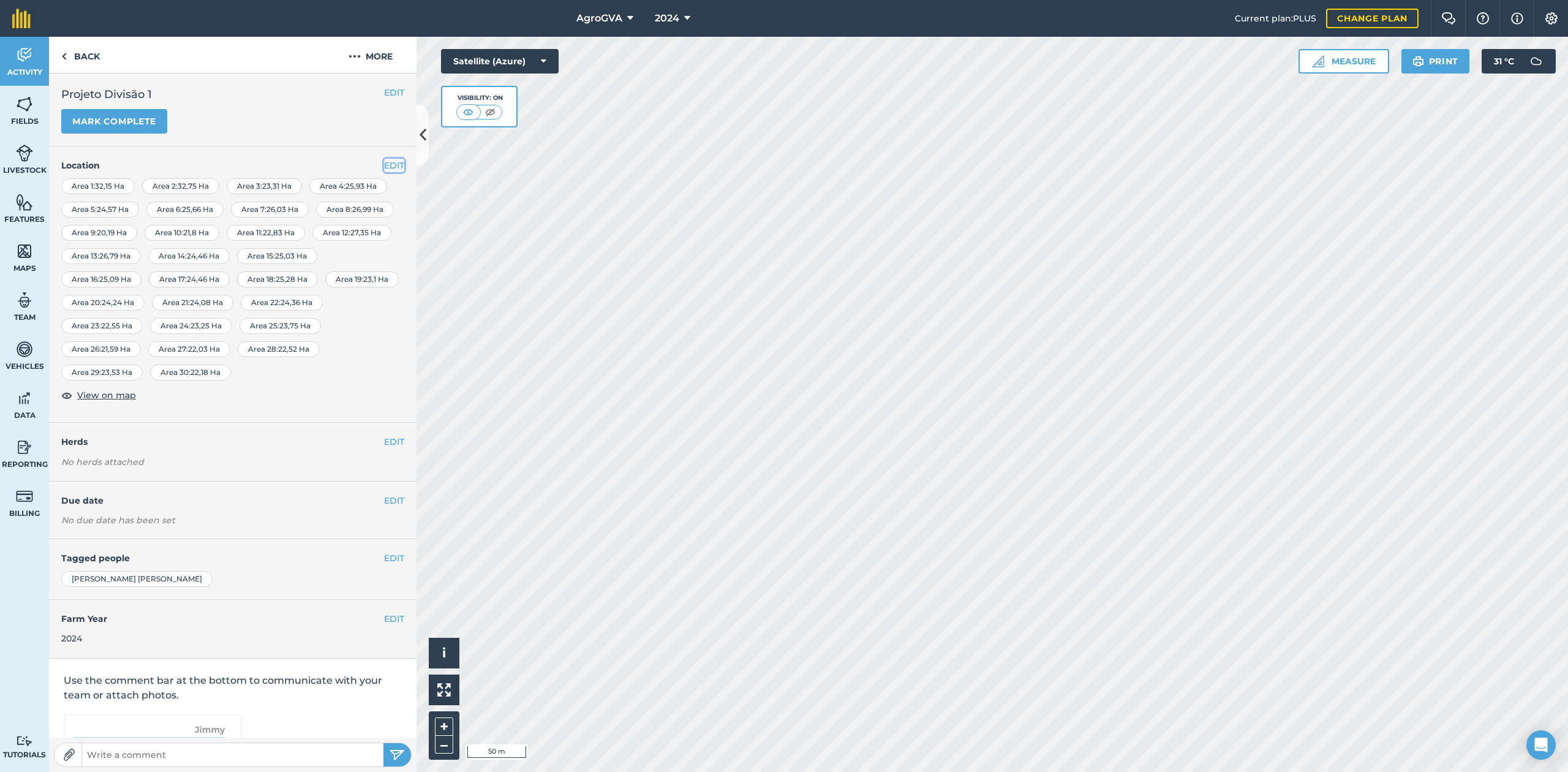
click at [384, 168] on button "EDIT" at bounding box center [394, 165] width 20 height 13
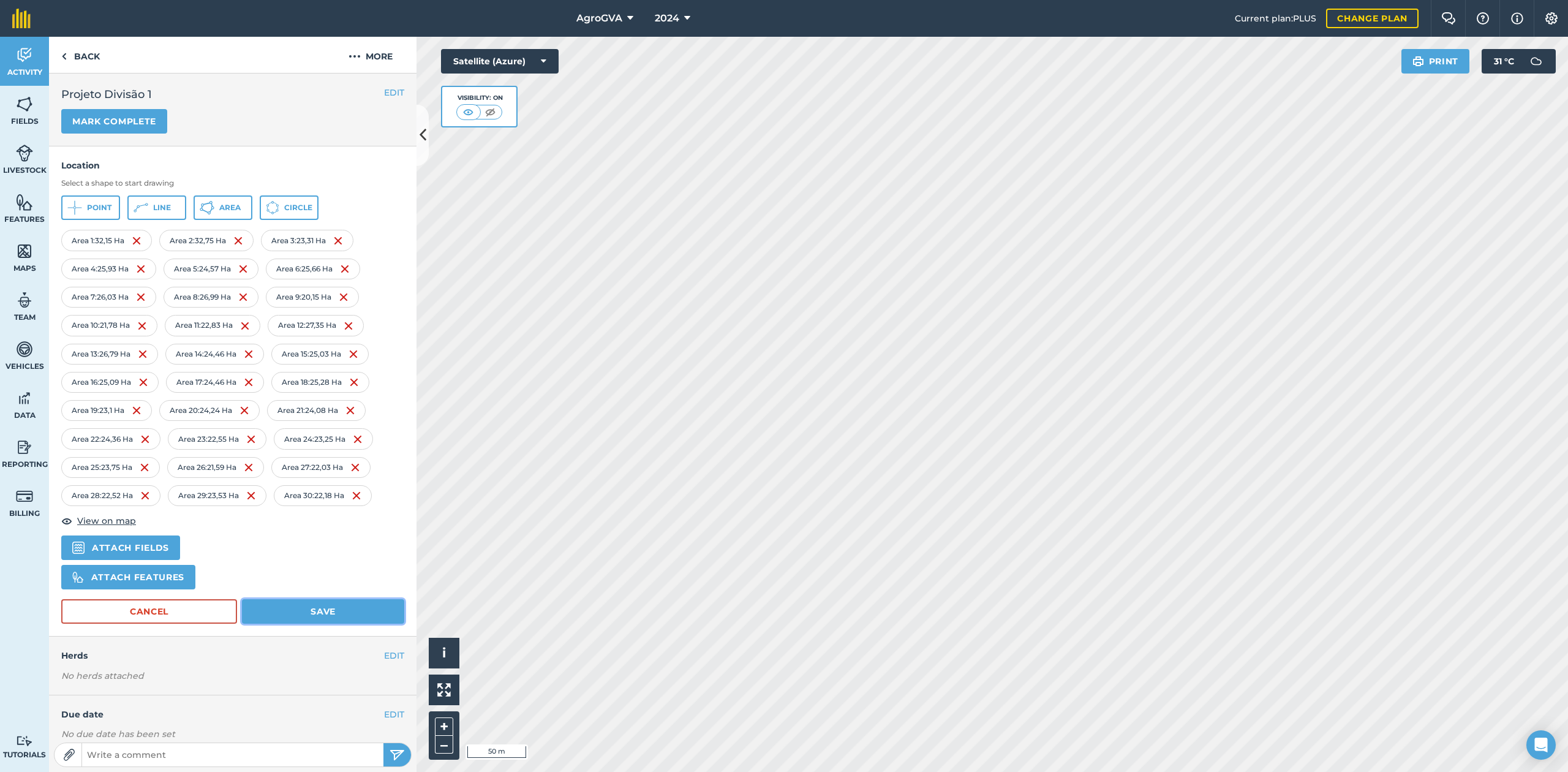
click at [324, 617] on button "Save" at bounding box center [323, 611] width 162 height 25
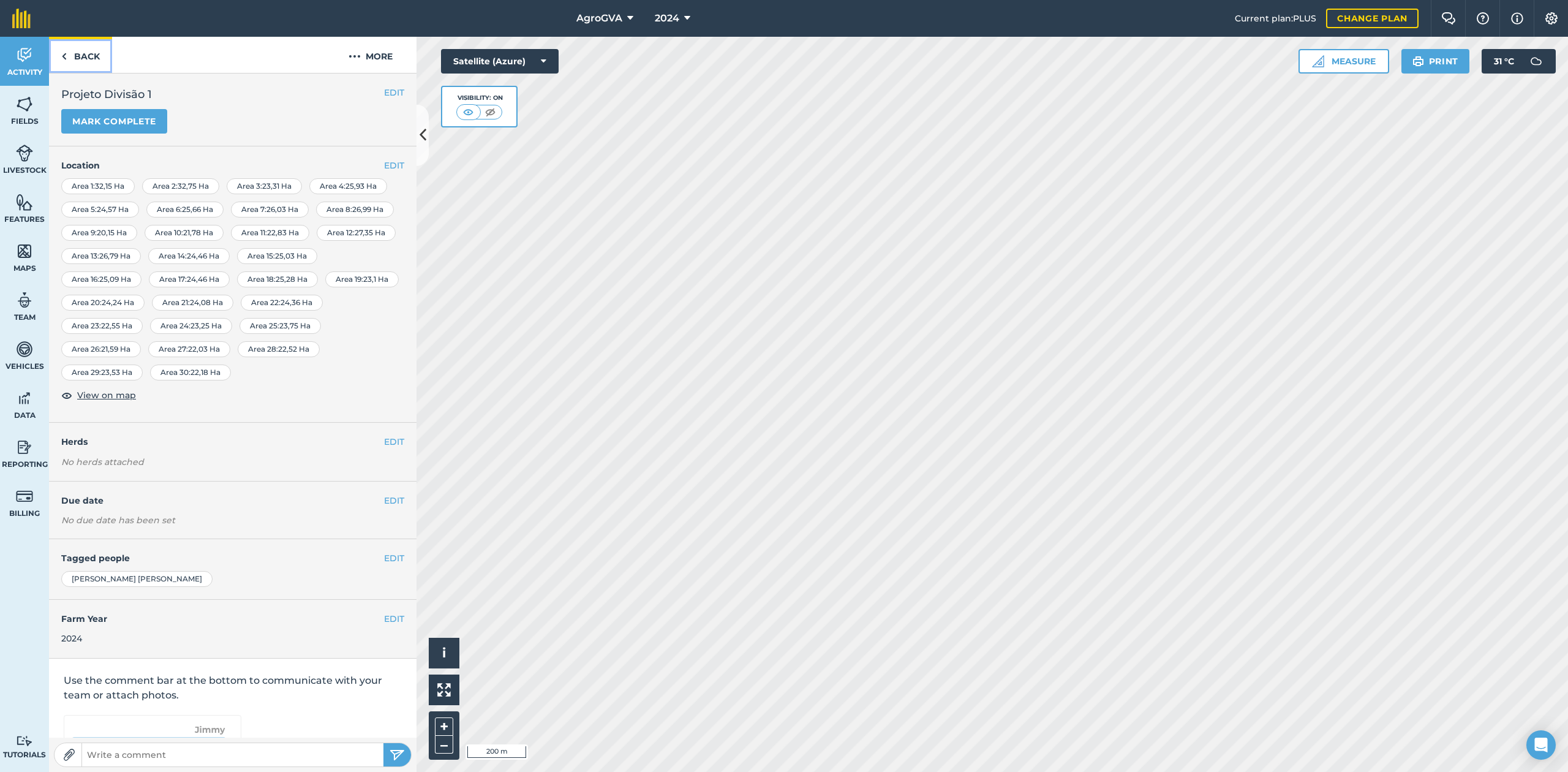
click at [64, 62] on img at bounding box center [64, 56] width 5 height 15
